Goal: Task Accomplishment & Management: Complete application form

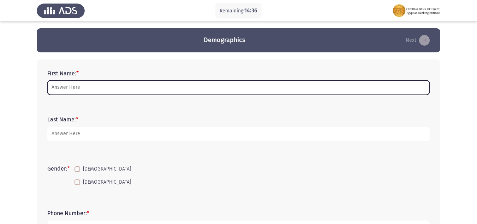
click at [82, 89] on input "First Name: *" at bounding box center [238, 87] width 383 height 14
type input "س"
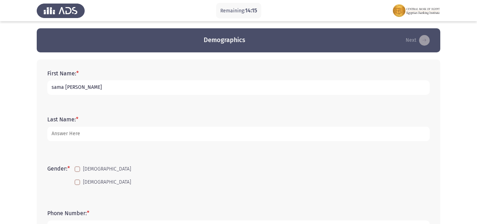
type input "sama [PERSON_NAME]"
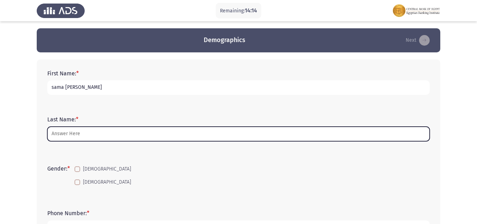
click at [88, 133] on input "Last Name: *" at bounding box center [238, 133] width 383 height 14
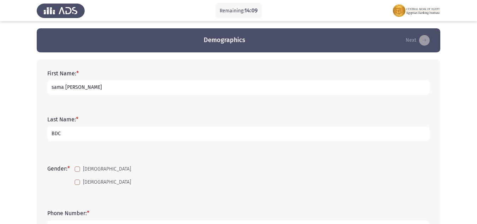
type input "BDC"
click at [76, 179] on span at bounding box center [78, 182] width 6 height 6
click at [77, 185] on input "[DEMOGRAPHIC_DATA]" at bounding box center [77, 185] width 0 height 0
checkbox input "true"
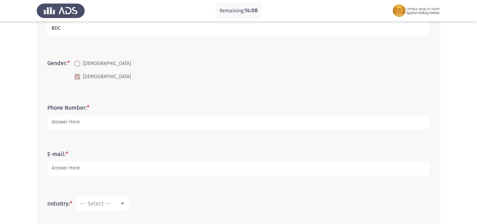
scroll to position [106, 0]
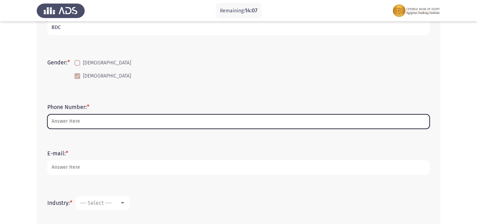
click at [82, 120] on input "Phone Number: *" at bounding box center [238, 121] width 383 height 14
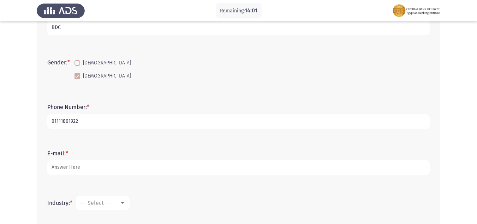
type input "01111801922"
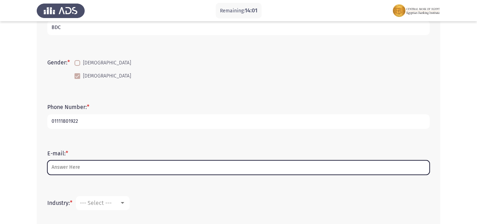
click at [79, 168] on input "E-mail: *" at bounding box center [238, 167] width 383 height 14
type input "a"
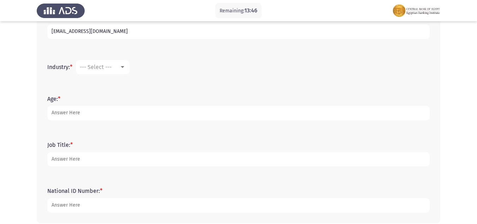
scroll to position [247, 0]
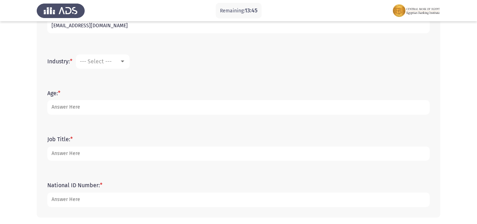
type input "[EMAIL_ADDRESS][DOMAIN_NAME]"
click at [124, 59] on div at bounding box center [122, 62] width 6 height 6
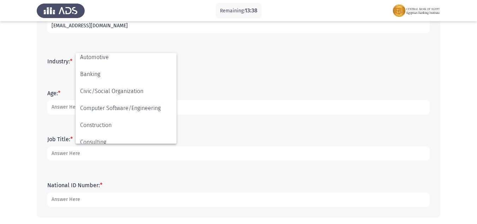
scroll to position [37, 0]
click at [99, 106] on span "Banking" at bounding box center [126, 109] width 92 height 17
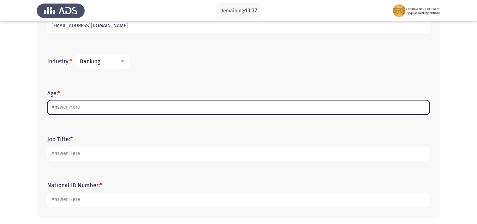
click at [76, 105] on input "Age: *" at bounding box center [238, 107] width 383 height 14
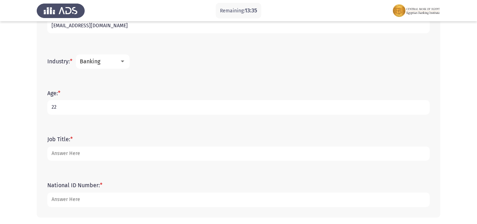
type input "22"
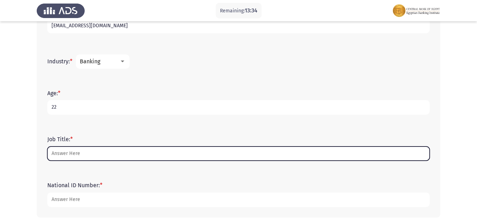
click at [93, 152] on input "Job Title: *" at bounding box center [238, 153] width 383 height 14
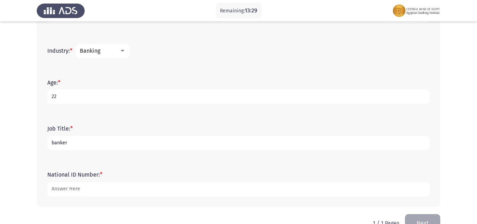
scroll to position [276, 0]
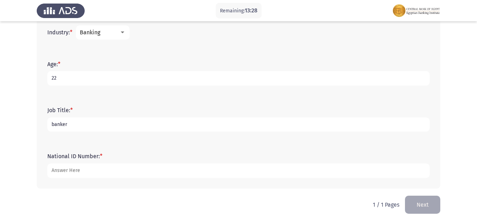
type input "banker"
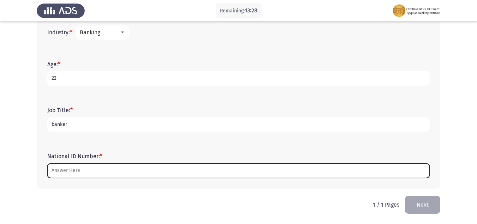
click at [83, 171] on input "National ID Number: *" at bounding box center [238, 170] width 383 height 14
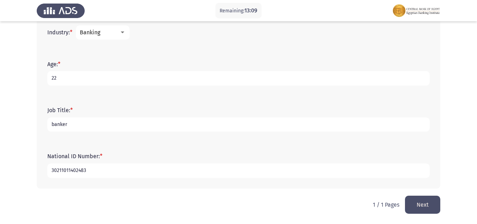
type input "30211011402483"
click at [428, 200] on button "Next" at bounding box center [422, 204] width 35 height 18
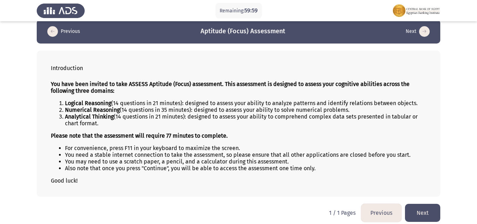
scroll to position [14, 0]
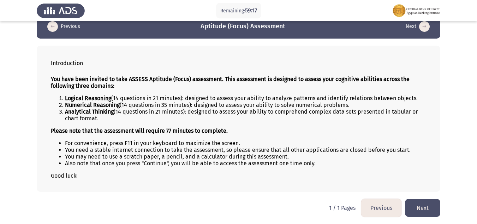
click at [429, 206] on button "Next" at bounding box center [422, 208] width 35 height 18
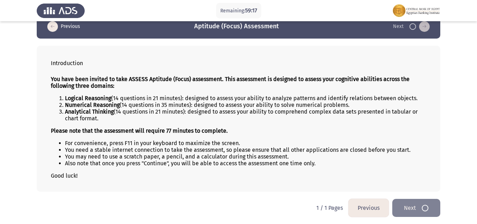
scroll to position [0, 0]
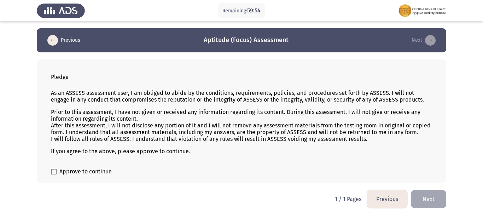
click at [52, 171] on span at bounding box center [54, 171] width 6 height 6
click at [53, 174] on input "Approve to continue" at bounding box center [53, 174] width 0 height 0
checkbox input "true"
click at [431, 195] on button "Next" at bounding box center [427, 199] width 35 height 18
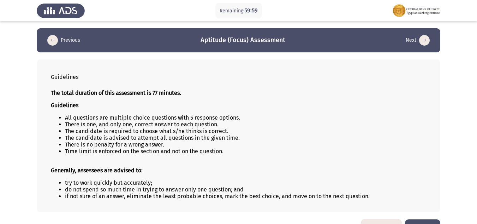
scroll to position [20, 0]
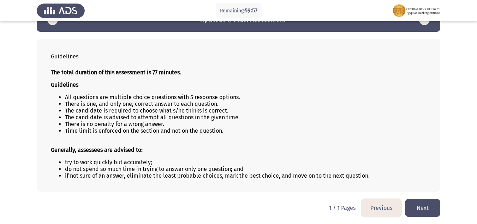
click at [418, 206] on button "Next" at bounding box center [422, 208] width 35 height 18
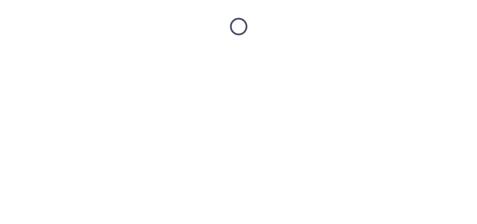
scroll to position [0, 0]
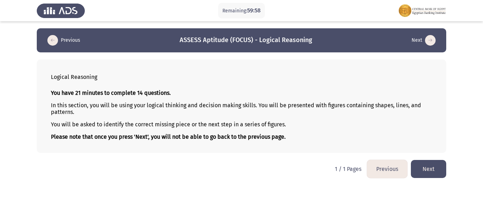
click at [431, 170] on button "Next" at bounding box center [427, 169] width 35 height 18
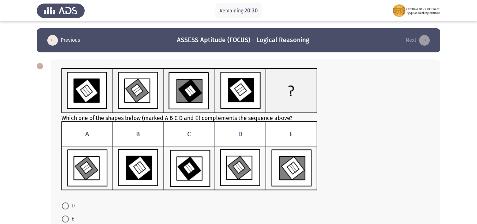
click at [239, 128] on img at bounding box center [189, 155] width 256 height 69
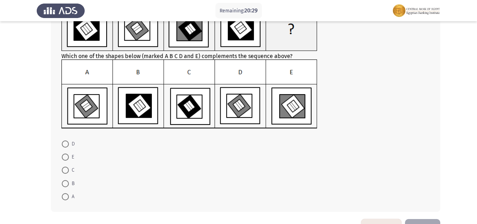
scroll to position [71, 0]
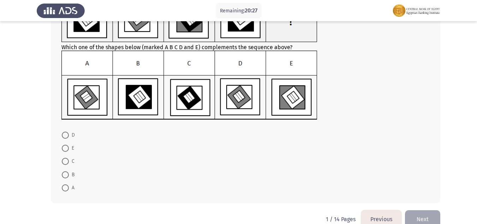
click at [64, 134] on span at bounding box center [65, 134] width 7 height 7
click at [64, 134] on input "D" at bounding box center [65, 134] width 7 height 7
radio input "true"
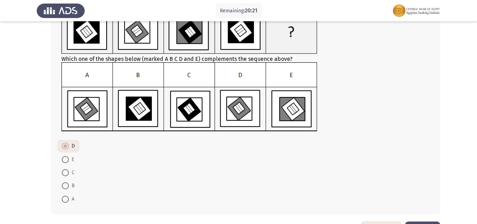
scroll to position [85, 0]
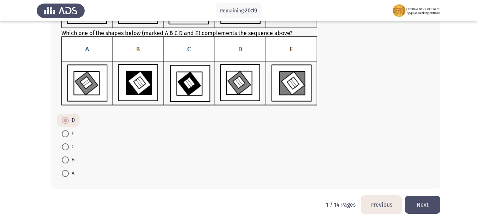
click at [426, 200] on button "Next" at bounding box center [422, 204] width 35 height 18
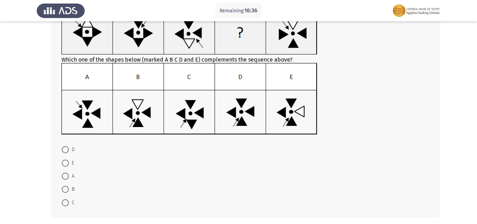
scroll to position [71, 0]
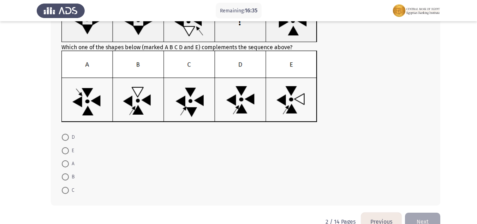
click at [67, 189] on span at bounding box center [65, 190] width 7 height 7
click at [67, 189] on input "C" at bounding box center [65, 190] width 7 height 7
radio input "true"
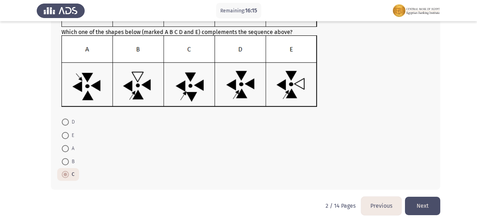
scroll to position [87, 0]
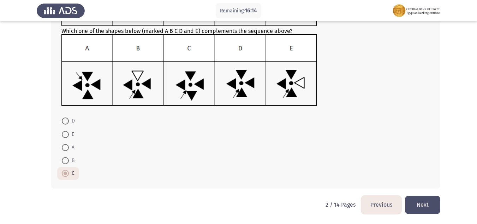
click at [425, 198] on button "Next" at bounding box center [422, 204] width 35 height 18
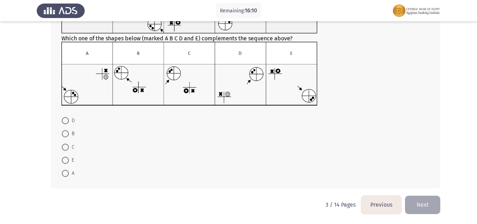
scroll to position [6, 0]
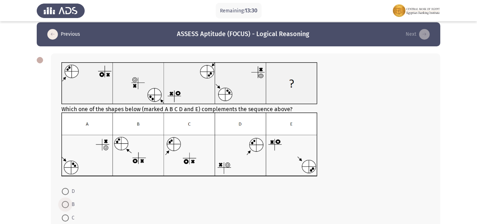
click at [66, 203] on span at bounding box center [65, 204] width 7 height 7
click at [66, 203] on input "B" at bounding box center [65, 204] width 7 height 7
radio input "true"
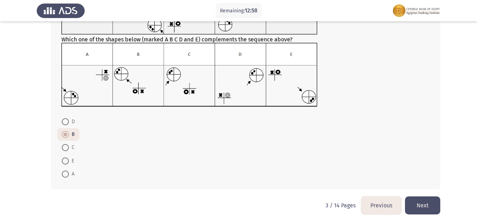
scroll to position [76, 0]
click at [426, 201] on button "Next" at bounding box center [422, 204] width 35 height 18
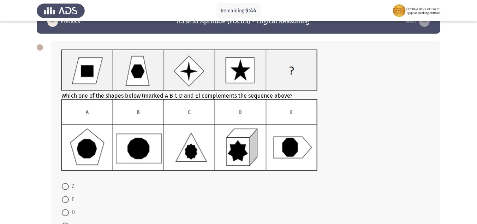
scroll to position [71, 0]
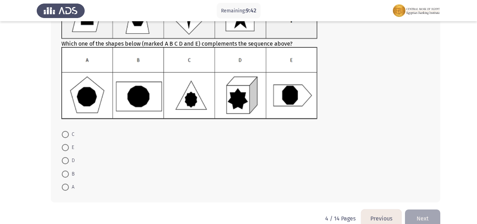
click at [65, 170] on span at bounding box center [65, 173] width 7 height 7
click at [65, 170] on input "B" at bounding box center [65, 173] width 7 height 7
radio input "true"
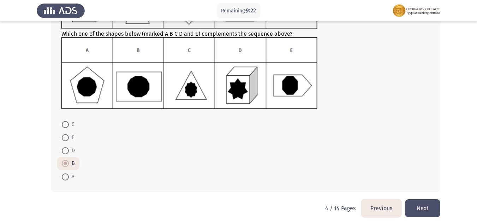
scroll to position [84, 0]
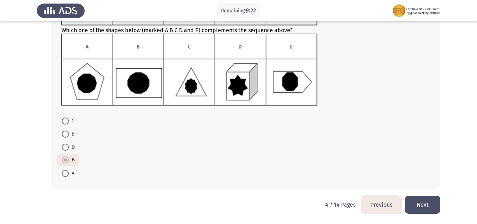
click at [428, 202] on button "Next" at bounding box center [422, 204] width 35 height 18
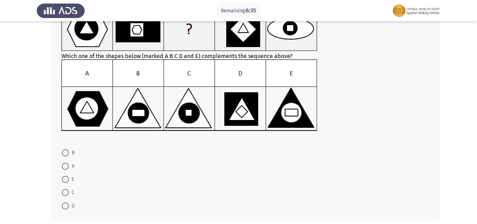
scroll to position [71, 0]
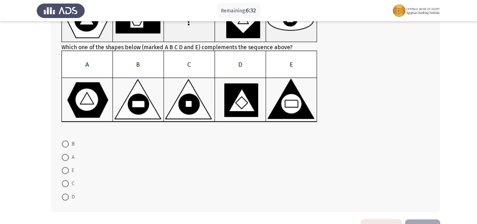
click at [66, 147] on span at bounding box center [65, 143] width 7 height 7
click at [66, 147] on input "B" at bounding box center [65, 143] width 7 height 7
radio input "true"
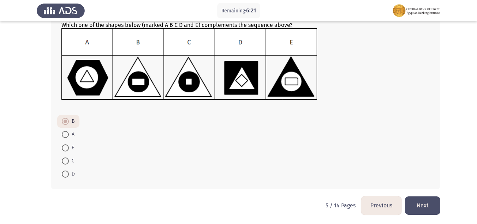
scroll to position [94, 0]
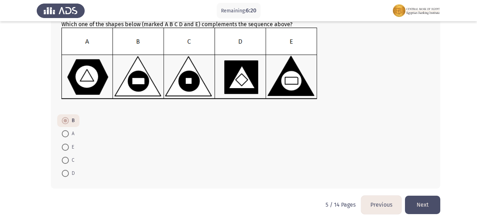
click at [420, 197] on button "Next" at bounding box center [422, 204] width 35 height 18
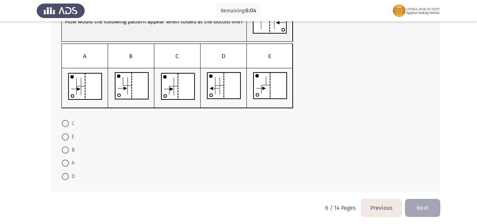
scroll to position [70, 0]
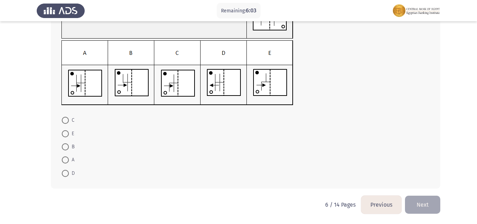
click at [67, 119] on span at bounding box center [65, 120] width 7 height 7
click at [67, 119] on input "C" at bounding box center [65, 120] width 7 height 7
radio input "true"
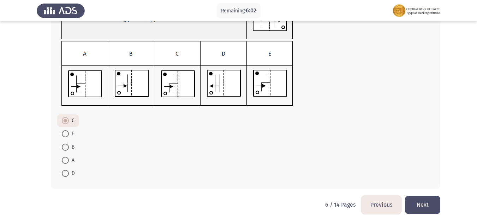
click at [415, 198] on button "Next" at bounding box center [422, 204] width 35 height 18
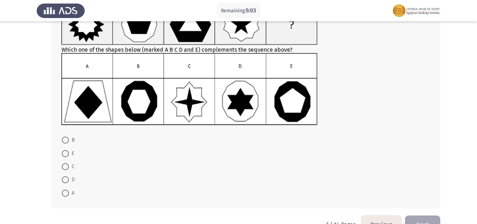
scroll to position [71, 0]
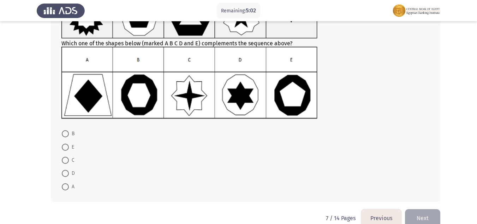
click at [63, 133] on span at bounding box center [65, 133] width 7 height 7
click at [63, 133] on input "B" at bounding box center [65, 133] width 7 height 7
radio input "true"
click at [413, 213] on button "Next" at bounding box center [422, 217] width 35 height 18
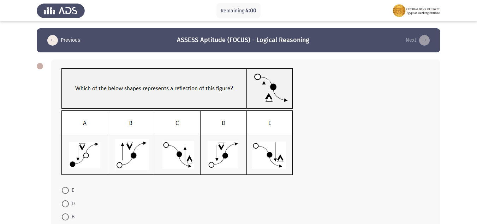
scroll to position [35, 0]
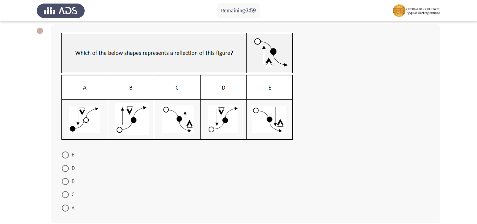
click at [62, 151] on label "E" at bounding box center [68, 154] width 12 height 8
click at [62, 151] on input "E" at bounding box center [65, 154] width 7 height 7
radio input "true"
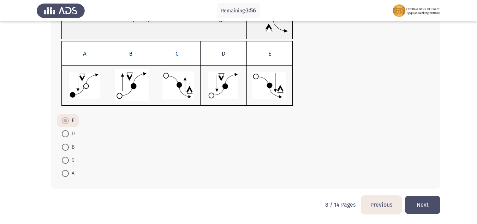
click at [433, 200] on button "Next" at bounding box center [422, 204] width 35 height 18
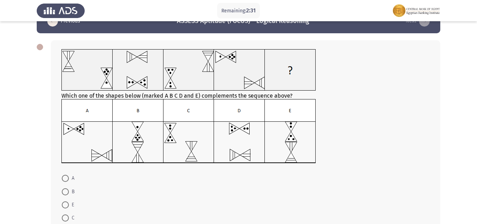
scroll to position [35, 0]
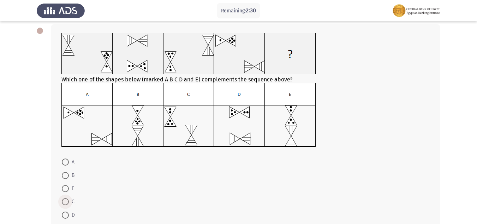
click at [65, 199] on span at bounding box center [65, 201] width 7 height 7
click at [65, 199] on input "C" at bounding box center [65, 201] width 7 height 7
radio input "true"
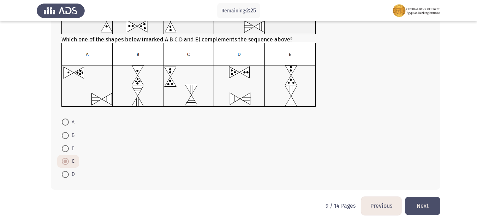
scroll to position [76, 0]
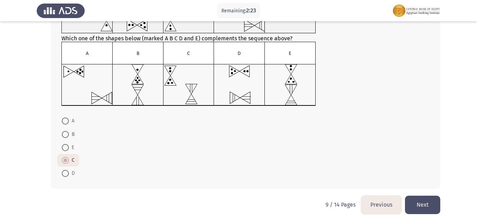
click at [431, 199] on button "Next" at bounding box center [422, 204] width 35 height 18
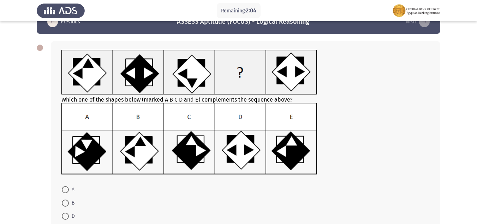
scroll to position [35, 0]
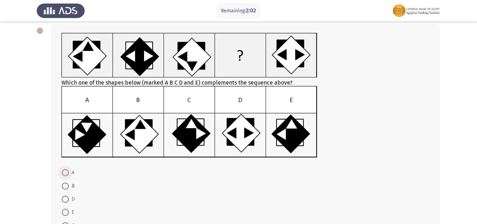
click at [63, 169] on span at bounding box center [65, 172] width 7 height 7
click at [63, 169] on input "A" at bounding box center [65, 172] width 7 height 7
radio input "true"
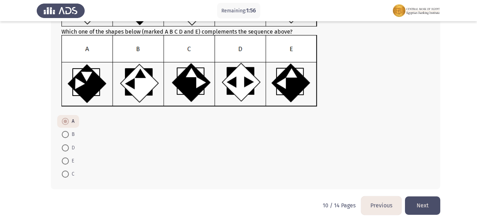
scroll to position [87, 0]
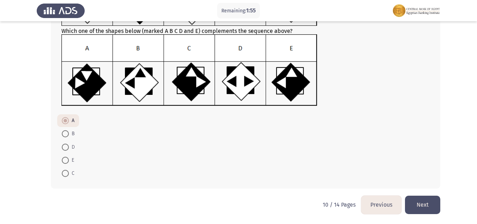
click at [419, 207] on button "Next" at bounding box center [422, 204] width 35 height 18
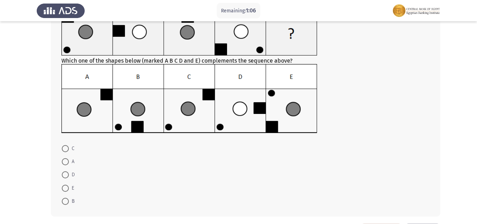
scroll to position [71, 0]
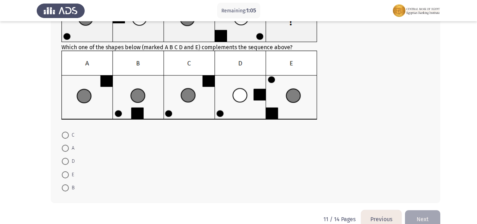
click at [72, 174] on span "E" at bounding box center [71, 174] width 5 height 8
click at [69, 174] on input "E" at bounding box center [65, 174] width 7 height 7
radio input "true"
click at [426, 214] on button "Next" at bounding box center [422, 218] width 35 height 18
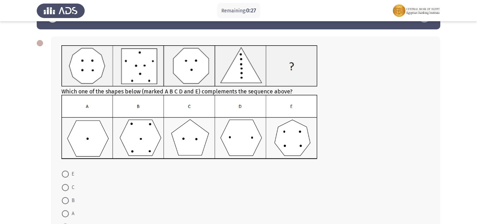
scroll to position [35, 0]
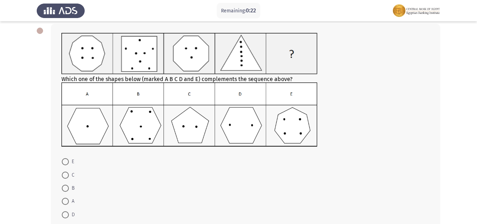
click at [64, 187] on span at bounding box center [65, 187] width 7 height 7
click at [64, 187] on input "B" at bounding box center [65, 187] width 7 height 7
radio input "true"
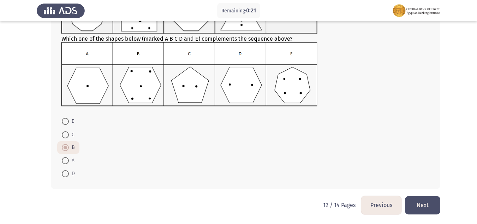
scroll to position [76, 0]
click at [425, 198] on button "Next" at bounding box center [422, 204] width 35 height 18
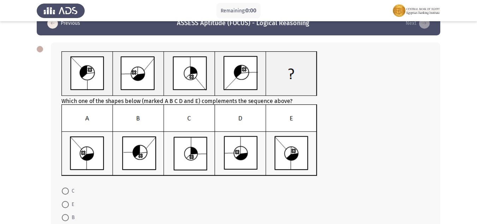
scroll to position [0, 0]
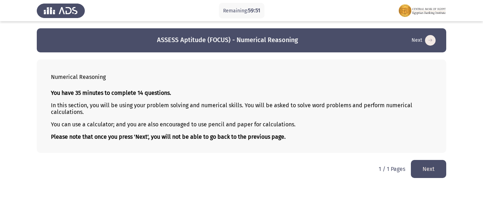
click at [431, 166] on button "Next" at bounding box center [427, 169] width 35 height 18
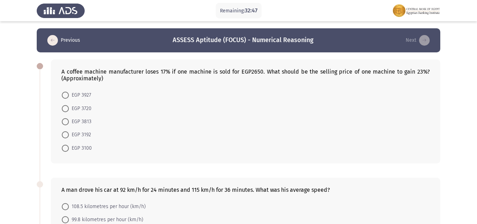
click at [84, 142] on mat-radio-button "EGP 3100" at bounding box center [76, 147] width 39 height 13
click at [66, 147] on span at bounding box center [65, 147] width 7 height 7
click at [66, 147] on input "EGP 3100" at bounding box center [65, 147] width 7 height 7
radio input "true"
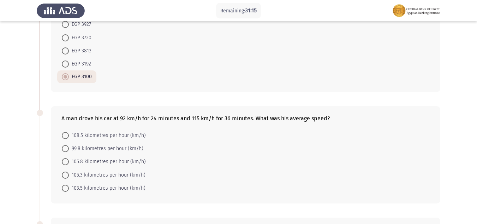
click at [66, 188] on span at bounding box center [65, 187] width 7 height 7
click at [66, 188] on input "103.5 kilometres per hour (km/h)" at bounding box center [65, 187] width 7 height 7
radio input "true"
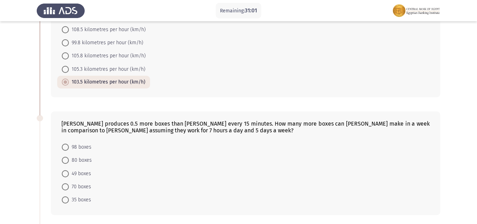
scroll to position [177, 0]
click at [65, 143] on span at bounding box center [65, 146] width 7 height 7
click at [65, 143] on input "98 boxes" at bounding box center [65, 146] width 7 height 7
radio input "true"
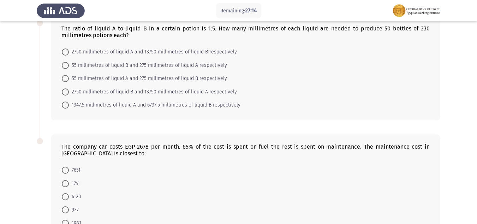
scroll to position [353, 0]
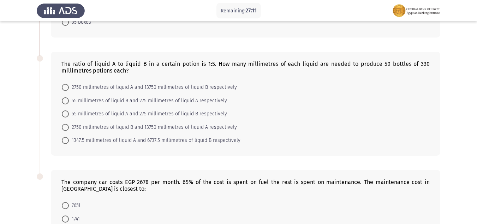
click at [69, 140] on span "1347.5 millimetres of liquid A and 6737.5 millimetres of liquid B respectively" at bounding box center [155, 140] width 172 height 8
click at [69, 140] on input "1347.5 millimetres of liquid A and 6737.5 millimetres of liquid B respectively" at bounding box center [65, 140] width 7 height 7
radio input "true"
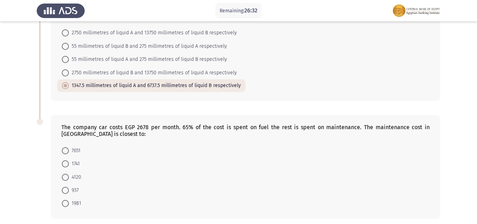
scroll to position [424, 0]
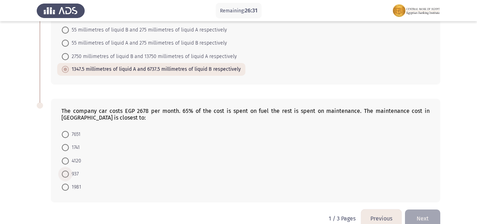
click at [71, 172] on span "937" at bounding box center [74, 174] width 10 height 8
click at [69, 172] on input "937" at bounding box center [65, 173] width 7 height 7
radio input "true"
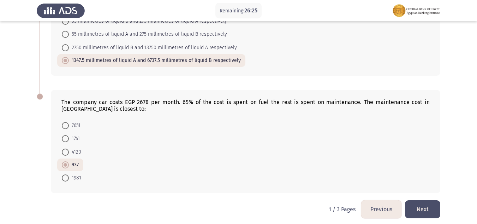
scroll to position [437, 0]
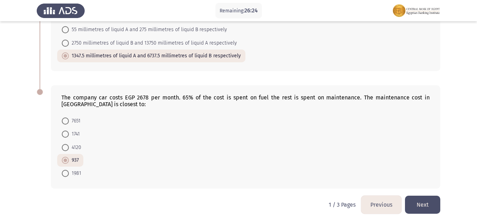
click at [426, 196] on button "Next" at bounding box center [422, 204] width 35 height 18
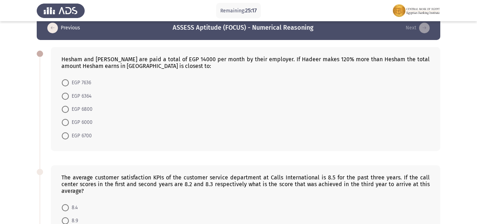
scroll to position [0, 0]
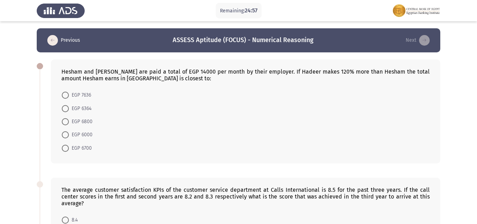
click at [81, 120] on span "EGP 6800" at bounding box center [81, 121] width 24 height 8
click at [69, 120] on input "EGP 6800" at bounding box center [65, 121] width 7 height 7
radio input "true"
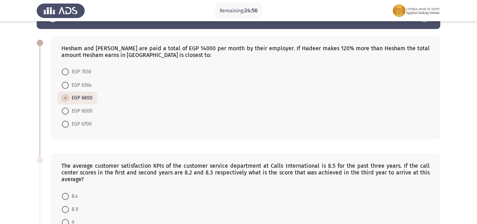
scroll to position [35, 0]
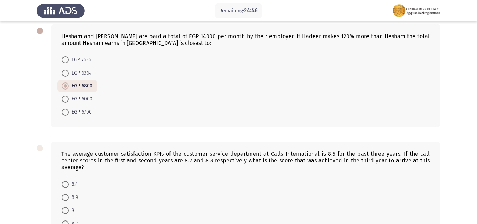
drag, startPoint x: 402, startPoint y: 151, endPoint x: 362, endPoint y: 161, distance: 40.7
click at [362, 161] on div "The average customer satisfaction KPIs of the customer service department at Ca…" at bounding box center [245, 160] width 368 height 20
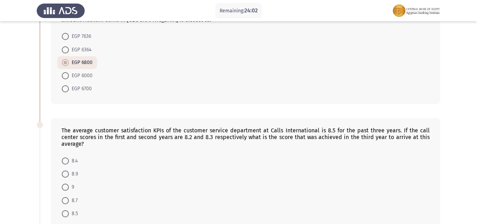
scroll to position [71, 0]
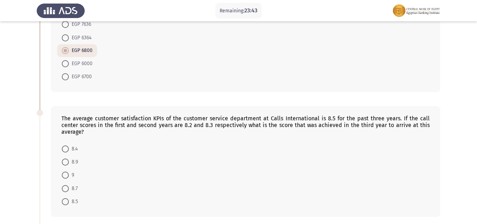
click at [71, 187] on span "8.7" at bounding box center [73, 188] width 9 height 8
click at [69, 187] on input "8.7" at bounding box center [65, 188] width 7 height 7
radio input "true"
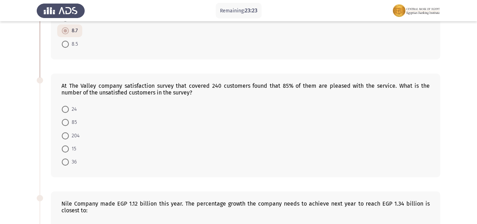
scroll to position [247, 0]
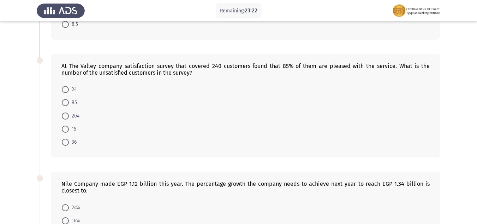
click at [64, 144] on span at bounding box center [65, 141] width 7 height 7
click at [64, 144] on input "36" at bounding box center [65, 141] width 7 height 7
radio input "true"
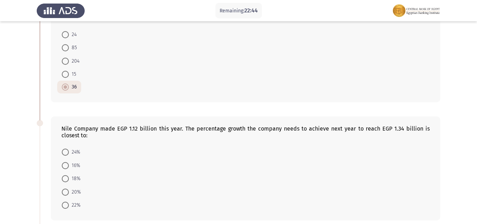
scroll to position [318, 0]
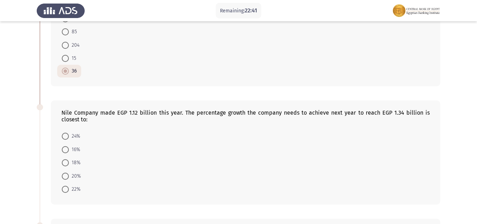
click at [76, 176] on span "20%" at bounding box center [75, 176] width 12 height 8
click at [69, 176] on input "20%" at bounding box center [65, 175] width 7 height 7
radio input "true"
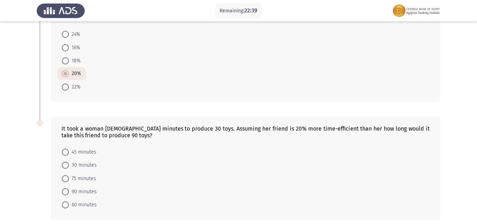
scroll to position [424, 0]
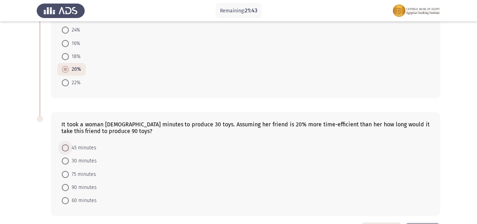
click at [65, 148] on span at bounding box center [65, 148] width 0 height 0
click at [65, 147] on input "45 minutes" at bounding box center [65, 147] width 7 height 7
radio input "true"
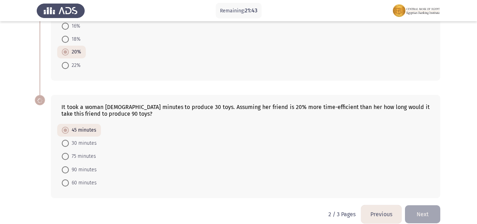
scroll to position [451, 0]
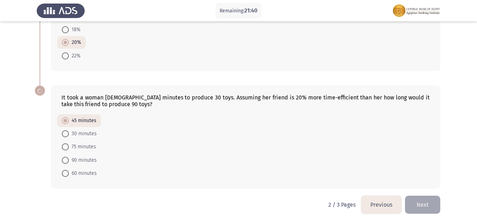
click at [428, 204] on button "Next" at bounding box center [422, 204] width 35 height 18
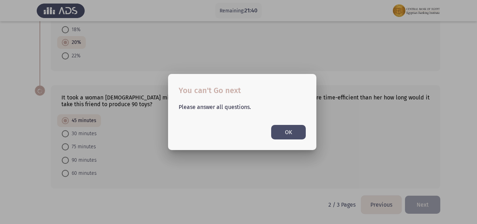
scroll to position [0, 0]
click at [291, 129] on button "OK" at bounding box center [288, 132] width 35 height 14
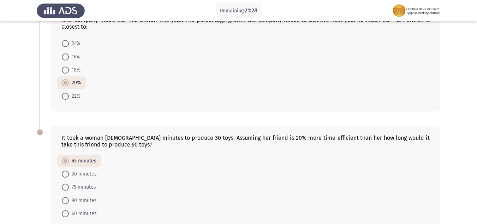
scroll to position [451, 0]
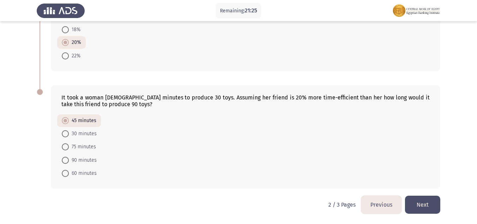
click at [427, 197] on button "Next" at bounding box center [422, 204] width 35 height 18
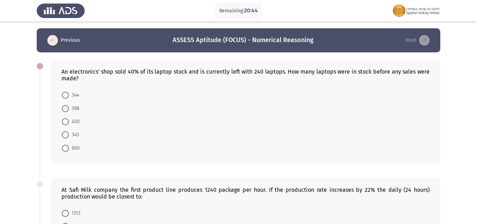
click at [77, 119] on span "400" at bounding box center [74, 121] width 11 height 8
click at [69, 119] on input "400" at bounding box center [65, 121] width 7 height 7
radio input "true"
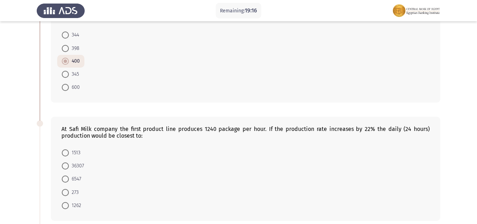
scroll to position [71, 0]
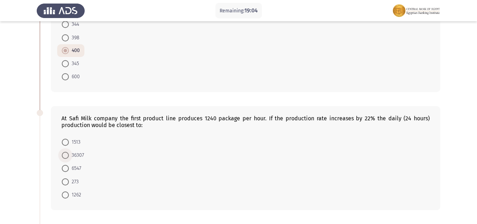
click at [67, 152] on span at bounding box center [65, 155] width 7 height 7
click at [67, 152] on input "36307" at bounding box center [65, 155] width 7 height 7
radio input "true"
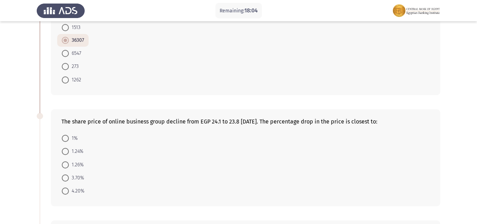
scroll to position [177, 0]
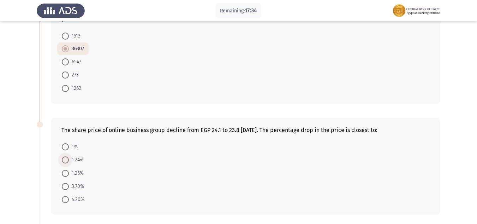
click at [69, 158] on span "1.24%" at bounding box center [76, 159] width 14 height 8
click at [69, 158] on input "1.24%" at bounding box center [65, 159] width 7 height 7
radio input "true"
click at [67, 172] on span at bounding box center [65, 172] width 7 height 7
click at [67, 172] on input "1.26%" at bounding box center [65, 172] width 7 height 7
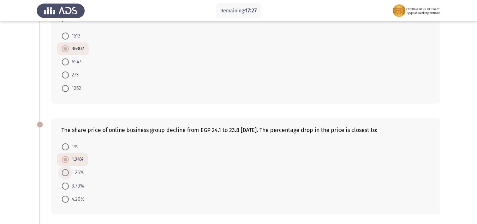
radio input "true"
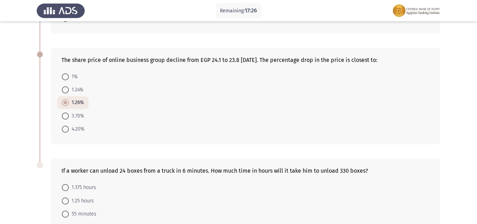
scroll to position [247, 0]
click at [68, 182] on label "1.375 hours" at bounding box center [79, 186] width 34 height 8
click at [68, 183] on input "1.375 hours" at bounding box center [65, 186] width 7 height 7
radio input "true"
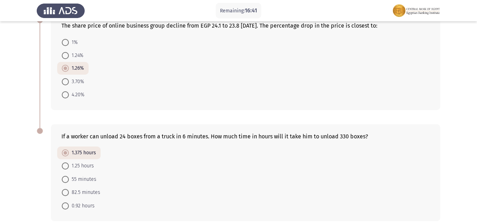
scroll to position [313, 0]
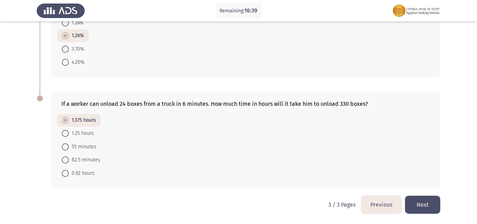
click at [426, 200] on button "Next" at bounding box center [422, 204] width 35 height 18
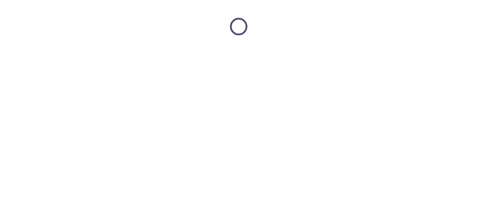
scroll to position [0, 0]
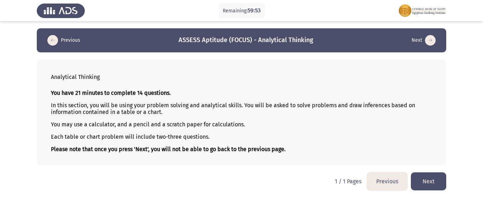
click at [428, 180] on button "Next" at bounding box center [427, 181] width 35 height 18
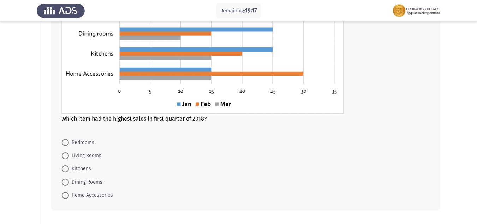
scroll to position [106, 0]
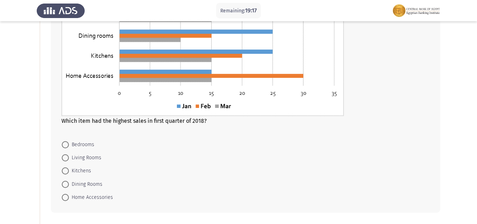
click at [85, 154] on span "Living Rooms" at bounding box center [85, 157] width 32 height 8
click at [69, 154] on input "Living Rooms" at bounding box center [65, 157] width 7 height 7
radio input "true"
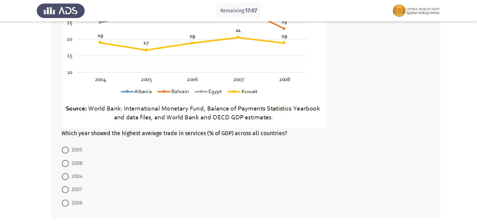
scroll to position [424, 0]
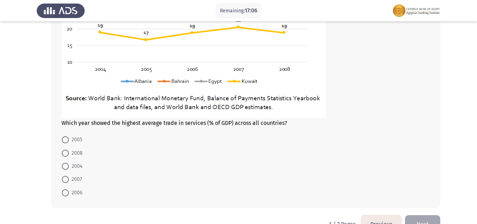
click at [77, 178] on span "2007" at bounding box center [75, 179] width 13 height 8
click at [69, 178] on input "2007" at bounding box center [65, 179] width 7 height 7
radio input "true"
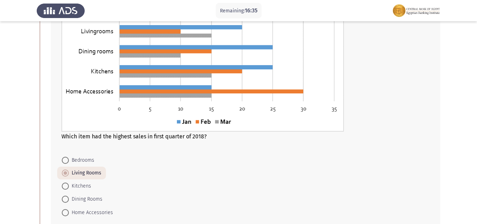
scroll to position [125, 0]
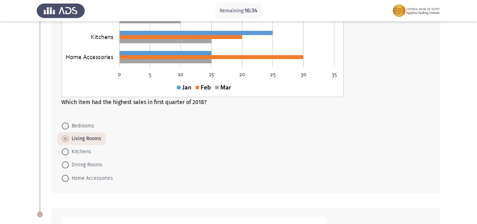
click at [83, 179] on span "Home Accessories" at bounding box center [91, 178] width 44 height 8
click at [69, 179] on input "Home Accessories" at bounding box center [65, 178] width 7 height 7
radio input "true"
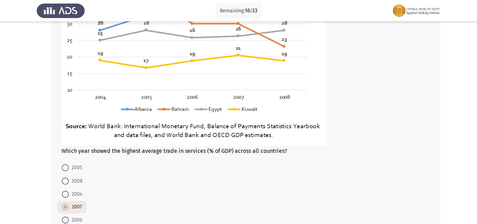
scroll to position [443, 0]
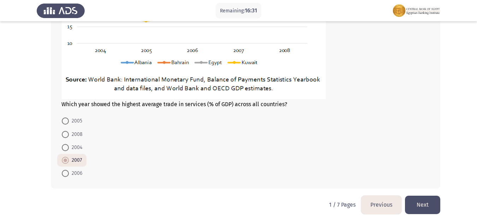
click at [431, 197] on button "Next" at bounding box center [422, 204] width 35 height 18
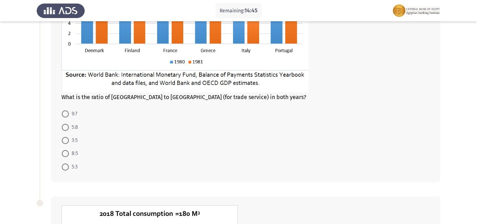
scroll to position [141, 0]
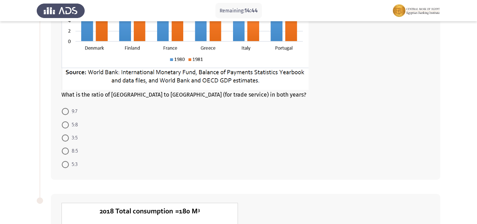
click at [73, 152] on span "8:5" at bounding box center [73, 151] width 9 height 8
click at [69, 152] on input "8:5" at bounding box center [65, 150] width 7 height 7
radio input "true"
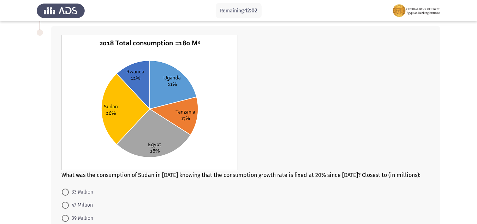
scroll to position [353, 0]
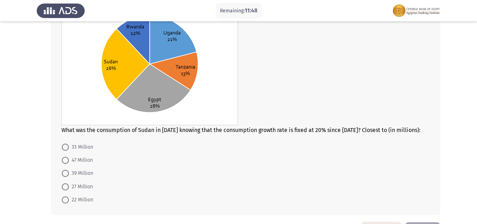
click at [68, 170] on span at bounding box center [65, 173] width 7 height 7
click at [68, 170] on input "39 Million" at bounding box center [65, 173] width 7 height 7
radio input "true"
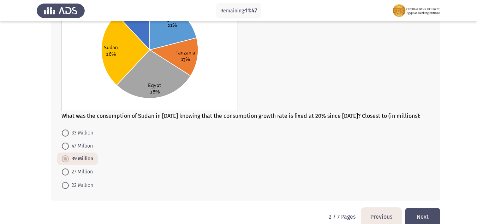
scroll to position [379, 0]
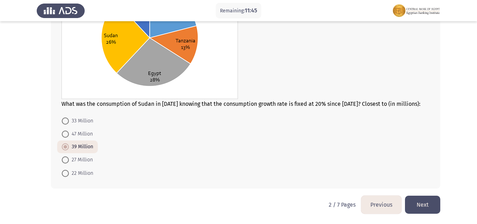
click at [431, 201] on button "Next" at bounding box center [422, 204] width 35 height 18
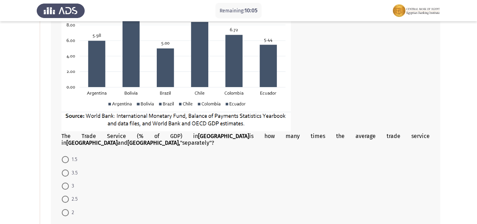
scroll to position [141, 0]
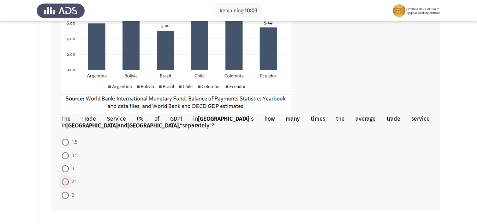
click at [67, 178] on span at bounding box center [65, 181] width 7 height 7
click at [67, 178] on input "2.5" at bounding box center [65, 181] width 7 height 7
radio input "true"
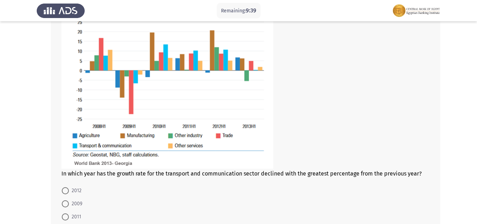
scroll to position [424, 0]
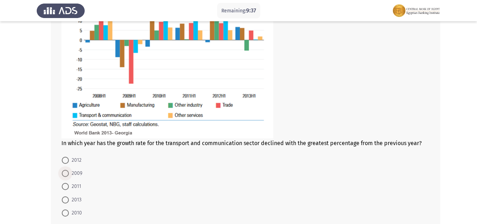
click at [63, 170] on span at bounding box center [65, 173] width 7 height 7
click at [63, 170] on input "2009" at bounding box center [65, 173] width 7 height 7
radio input "true"
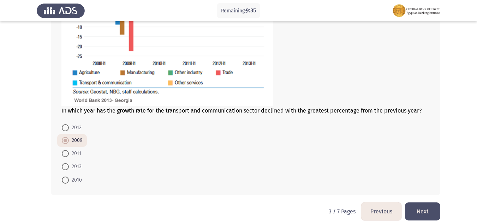
click at [418, 202] on button "Next" at bounding box center [422, 211] width 35 height 18
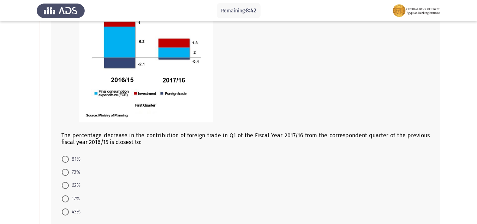
scroll to position [106, 0]
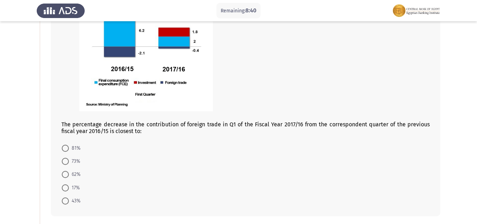
click at [69, 145] on span at bounding box center [65, 147] width 7 height 7
click at [69, 145] on input "81%" at bounding box center [65, 147] width 7 height 7
radio input "true"
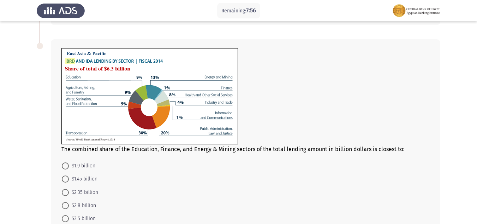
scroll to position [318, 0]
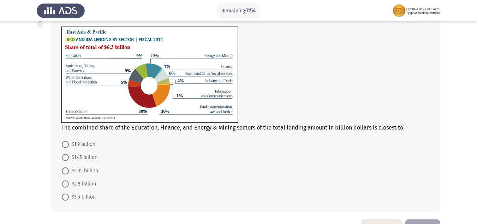
click at [64, 156] on span at bounding box center [65, 157] width 7 height 7
click at [64, 156] on input "$1.45 billion" at bounding box center [65, 157] width 7 height 7
radio input "true"
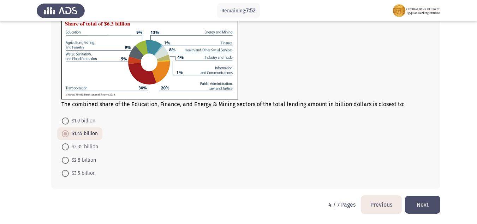
click at [415, 197] on button "Next" at bounding box center [422, 204] width 35 height 18
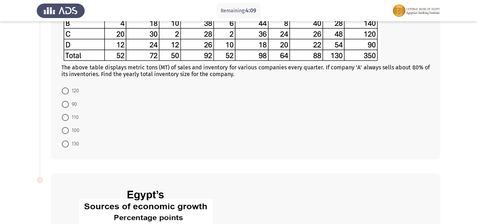
scroll to position [51, 0]
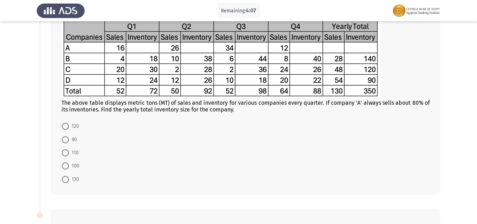
click at [79, 149] on mat-radio-button "110" at bounding box center [70, 152] width 26 height 13
click at [76, 151] on span "110" at bounding box center [74, 152] width 10 height 8
click at [69, 151] on input "110" at bounding box center [65, 152] width 7 height 7
radio input "true"
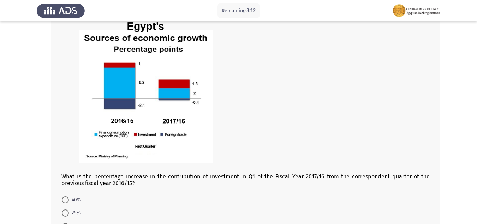
scroll to position [333, 0]
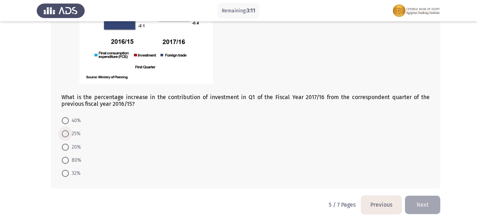
click at [70, 136] on span "25%" at bounding box center [75, 133] width 12 height 8
click at [69, 136] on input "25%" at bounding box center [65, 133] width 7 height 7
radio input "true"
click at [75, 161] on span "80%" at bounding box center [75, 160] width 12 height 8
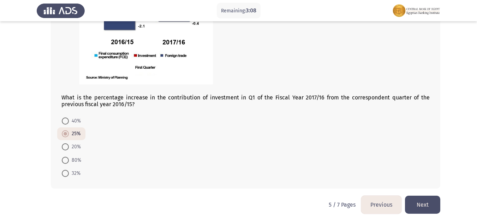
click at [69, 161] on input "80%" at bounding box center [65, 159] width 7 height 7
radio input "true"
click at [426, 204] on button "Next" at bounding box center [422, 204] width 35 height 18
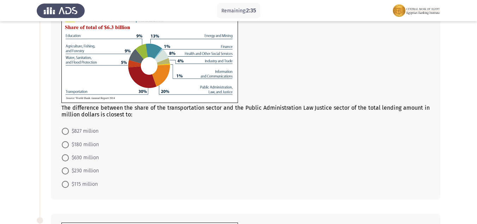
scroll to position [71, 0]
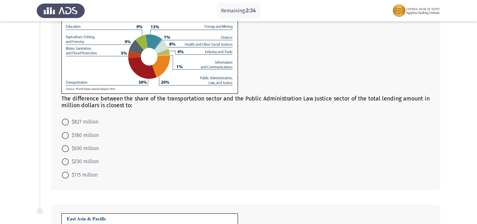
click at [97, 147] on span "$630 million" at bounding box center [84, 148] width 30 height 8
click at [69, 147] on input "$630 million" at bounding box center [65, 148] width 7 height 7
radio input "true"
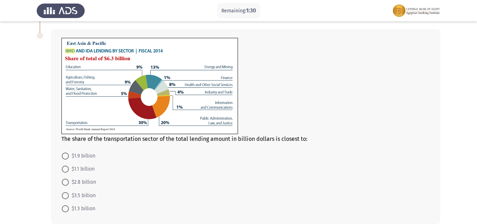
scroll to position [280, 0]
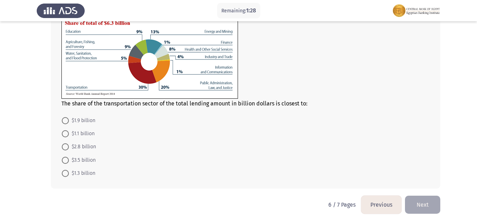
click at [88, 134] on span "$1.1 billion" at bounding box center [82, 133] width 26 height 8
click at [69, 134] on input "$1.1 billion" at bounding box center [65, 133] width 7 height 7
radio input "true"
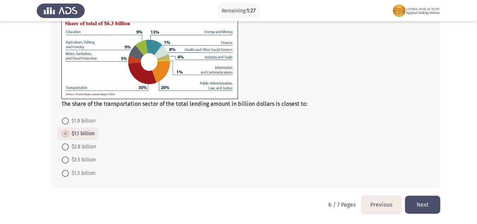
click at [421, 201] on button "Next" at bounding box center [422, 204] width 35 height 18
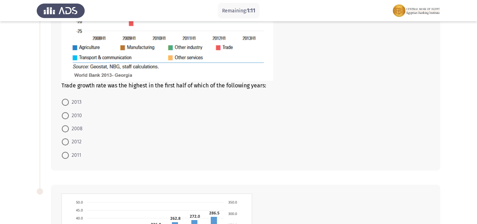
scroll to position [177, 0]
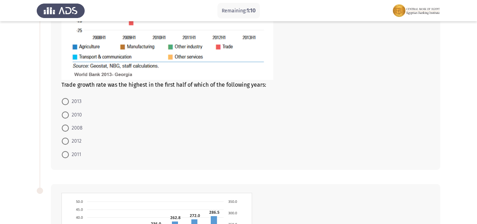
click at [65, 137] on label "2012" at bounding box center [72, 141] width 20 height 8
click at [65, 137] on input "2012" at bounding box center [65, 140] width 7 height 7
radio input "true"
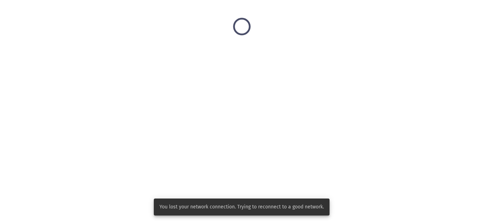
scroll to position [0, 0]
